Goal: Information Seeking & Learning: Learn about a topic

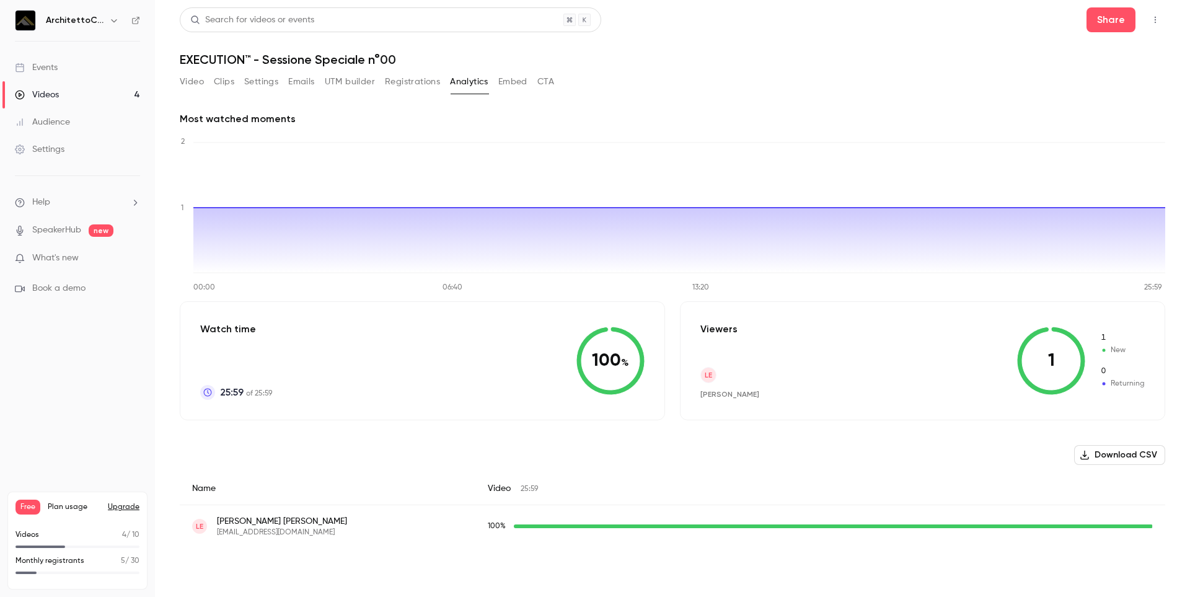
click at [65, 97] on link "Videos 4" at bounding box center [77, 94] width 155 height 27
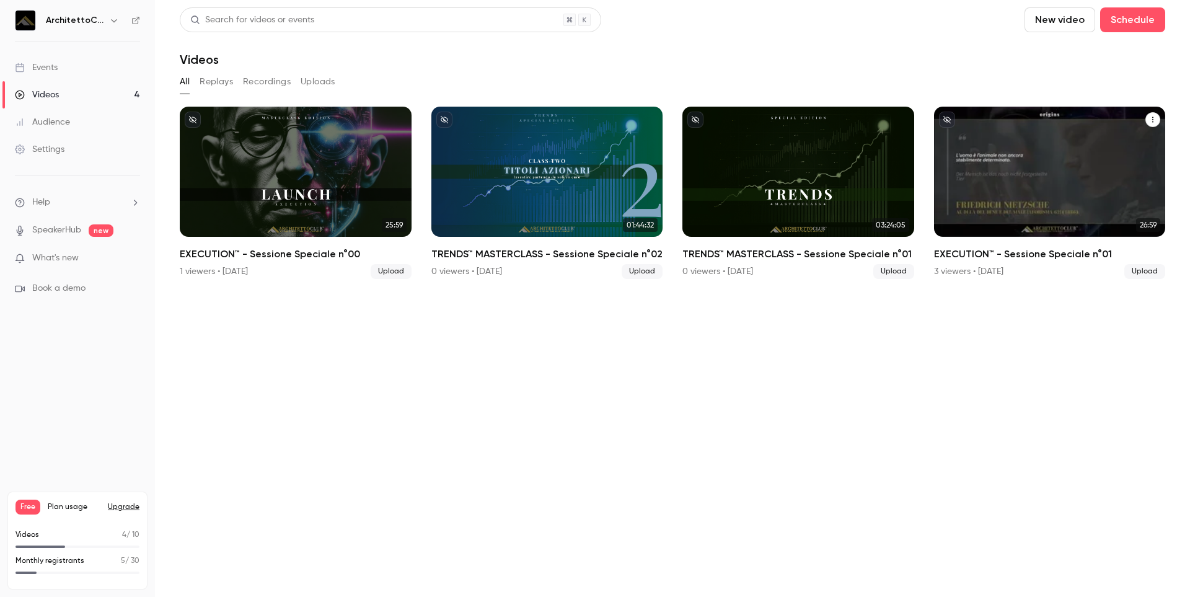
click at [1035, 171] on div "EXECUTION™ - Sessione Speciale n°01" at bounding box center [1050, 172] width 232 height 130
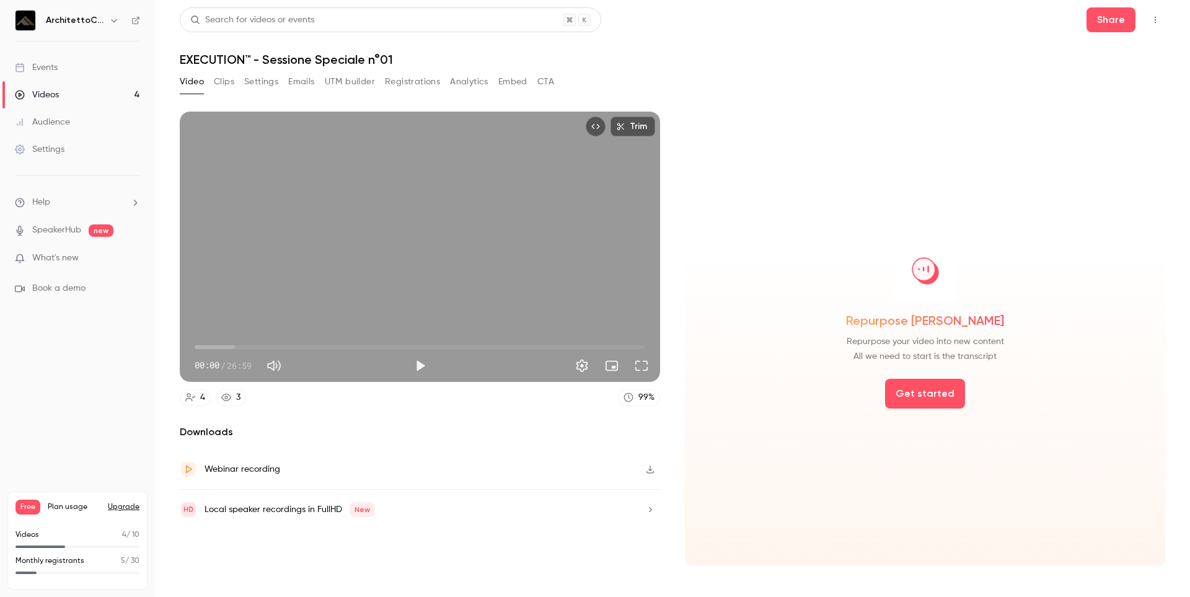
click at [482, 80] on button "Analytics" at bounding box center [469, 82] width 38 height 20
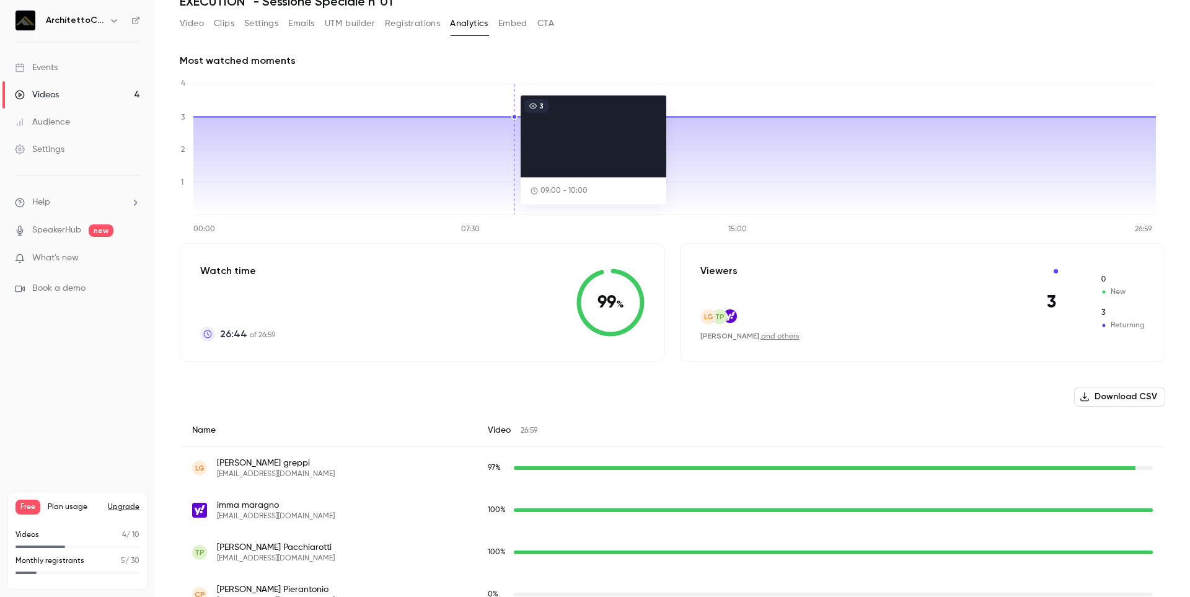
scroll to position [87, 0]
